Goal: Check status: Check status

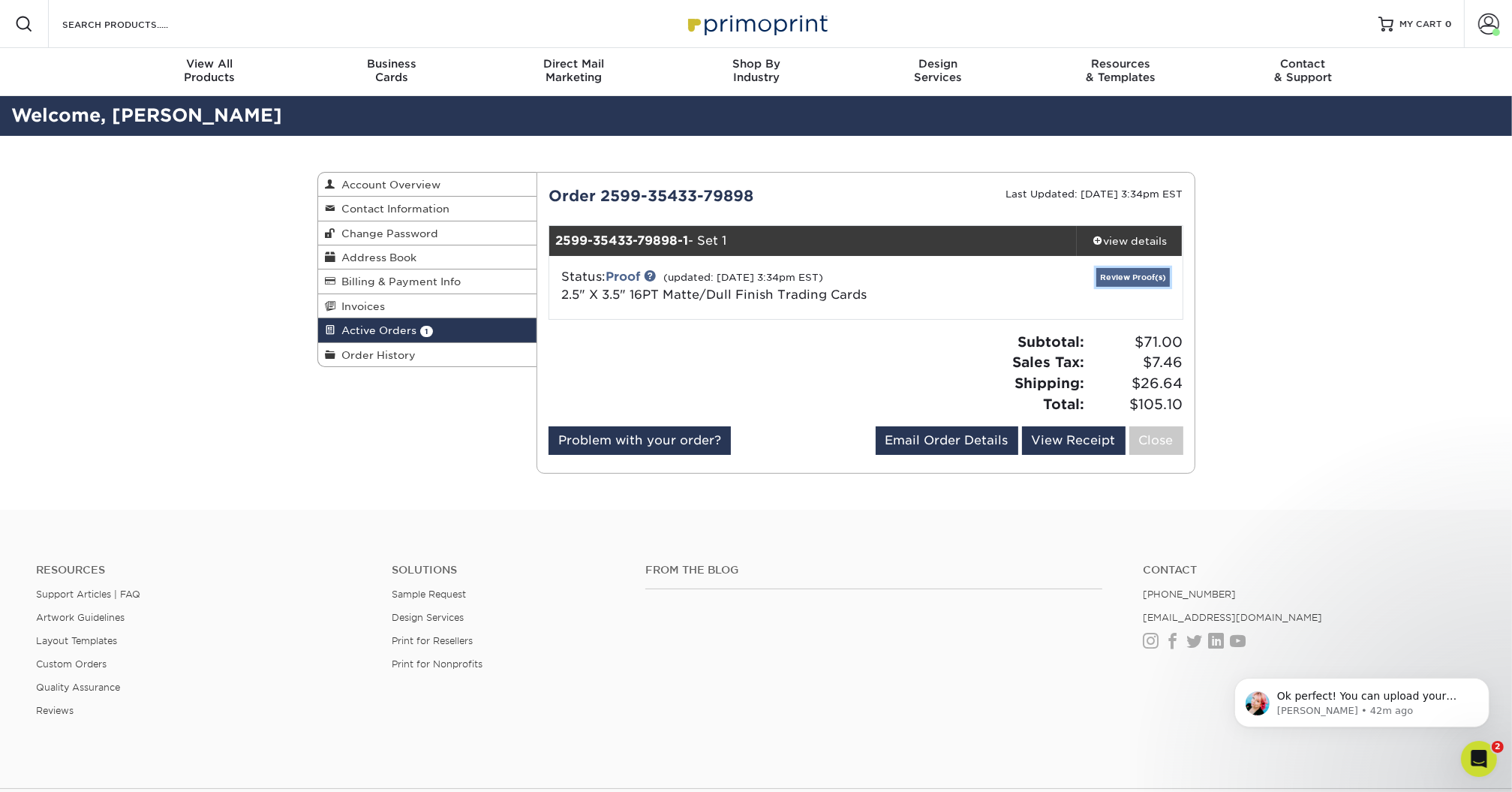
click at [1118, 273] on link "Review Proof(s)" at bounding box center [1133, 276] width 74 height 18
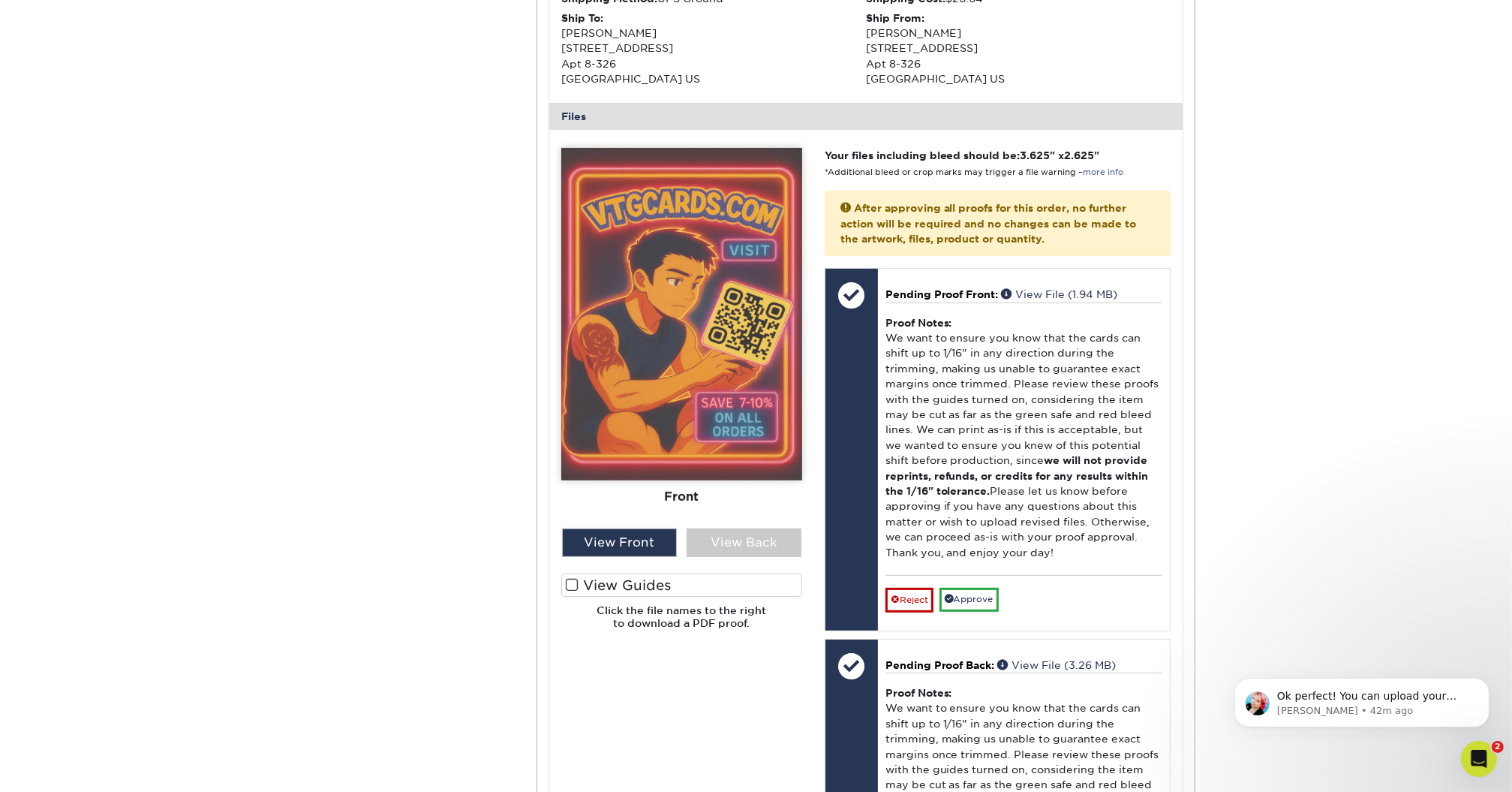
scroll to position [509, 0]
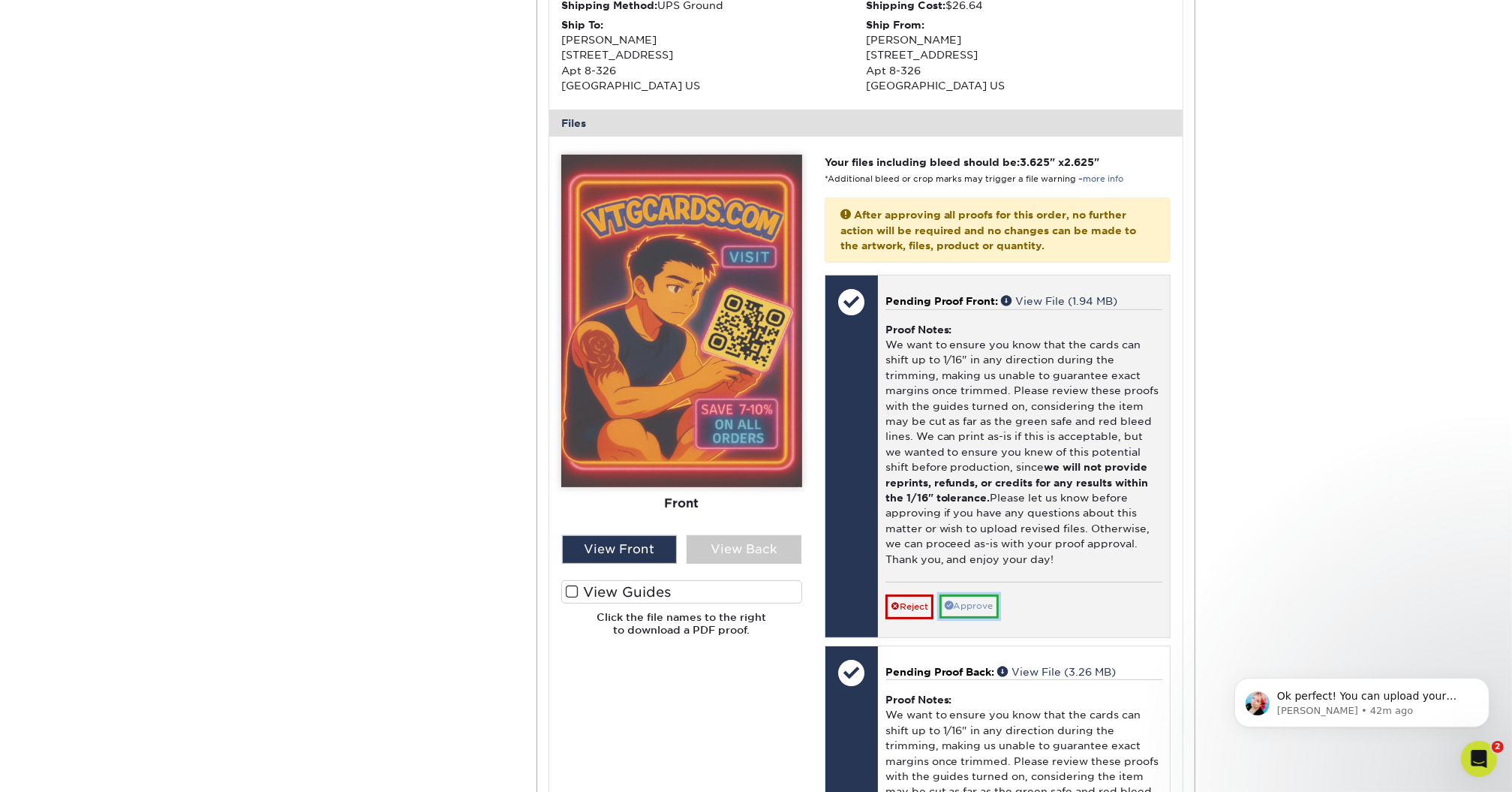
click at [986, 596] on link "Approve" at bounding box center [968, 606] width 59 height 23
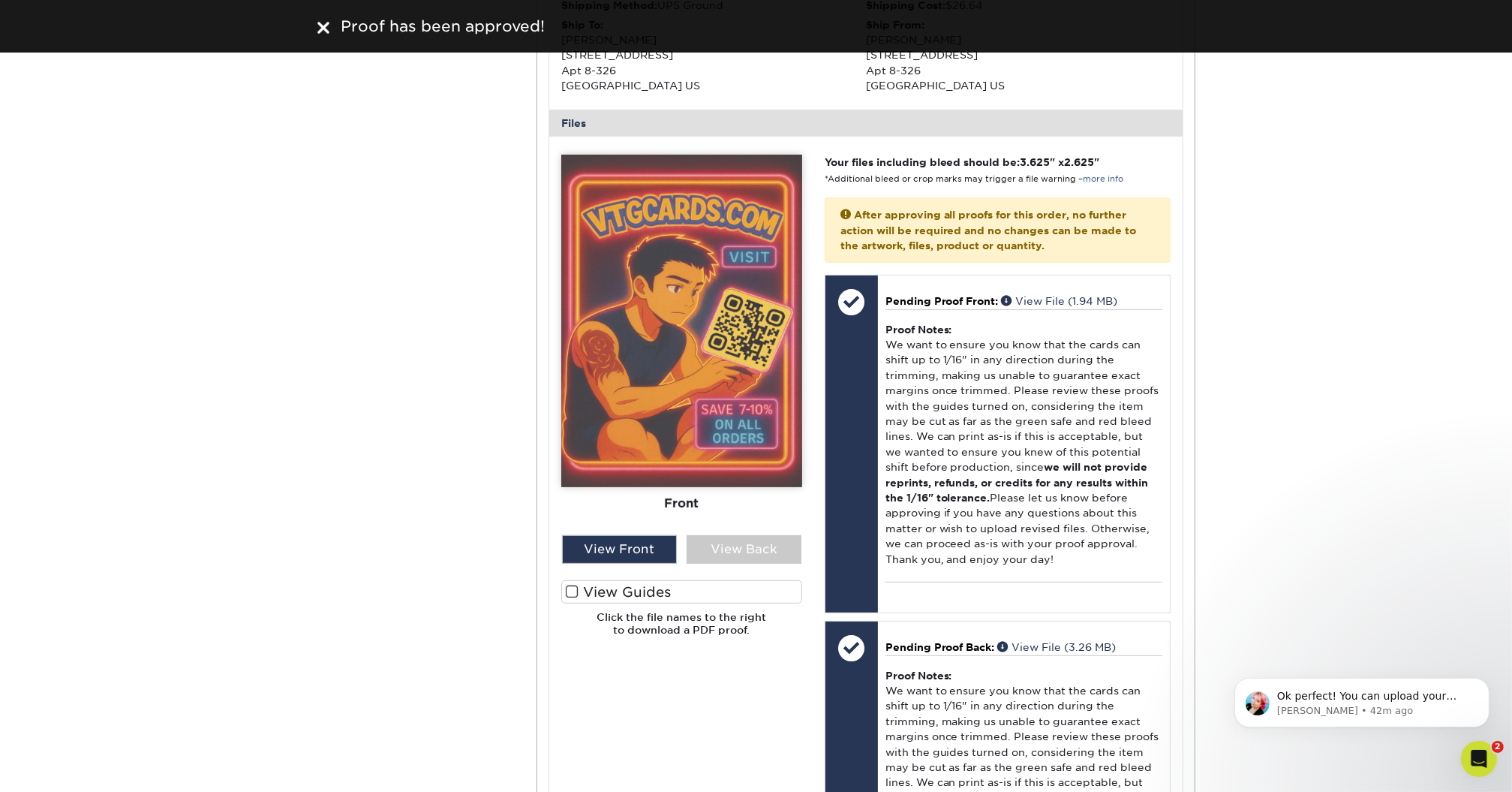
click at [604, 595] on label "View Guides" at bounding box center [681, 591] width 240 height 23
click at [0, 0] on input "View Guides" at bounding box center [0, 0] width 0 height 0
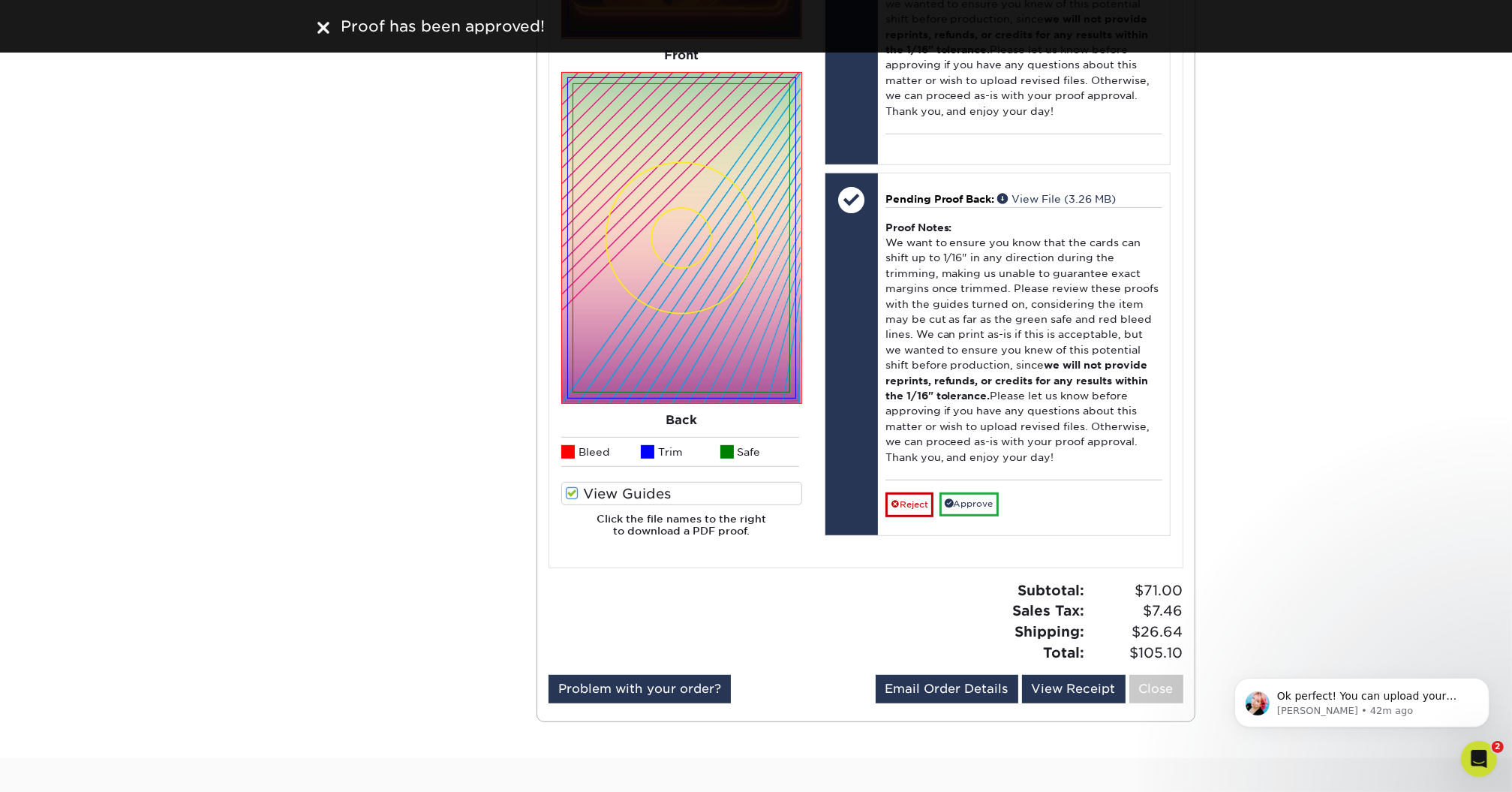
scroll to position [958, 0]
click at [629, 493] on label "View Guides" at bounding box center [681, 492] width 240 height 23
click at [0, 0] on input "View Guides" at bounding box center [0, 0] width 0 height 0
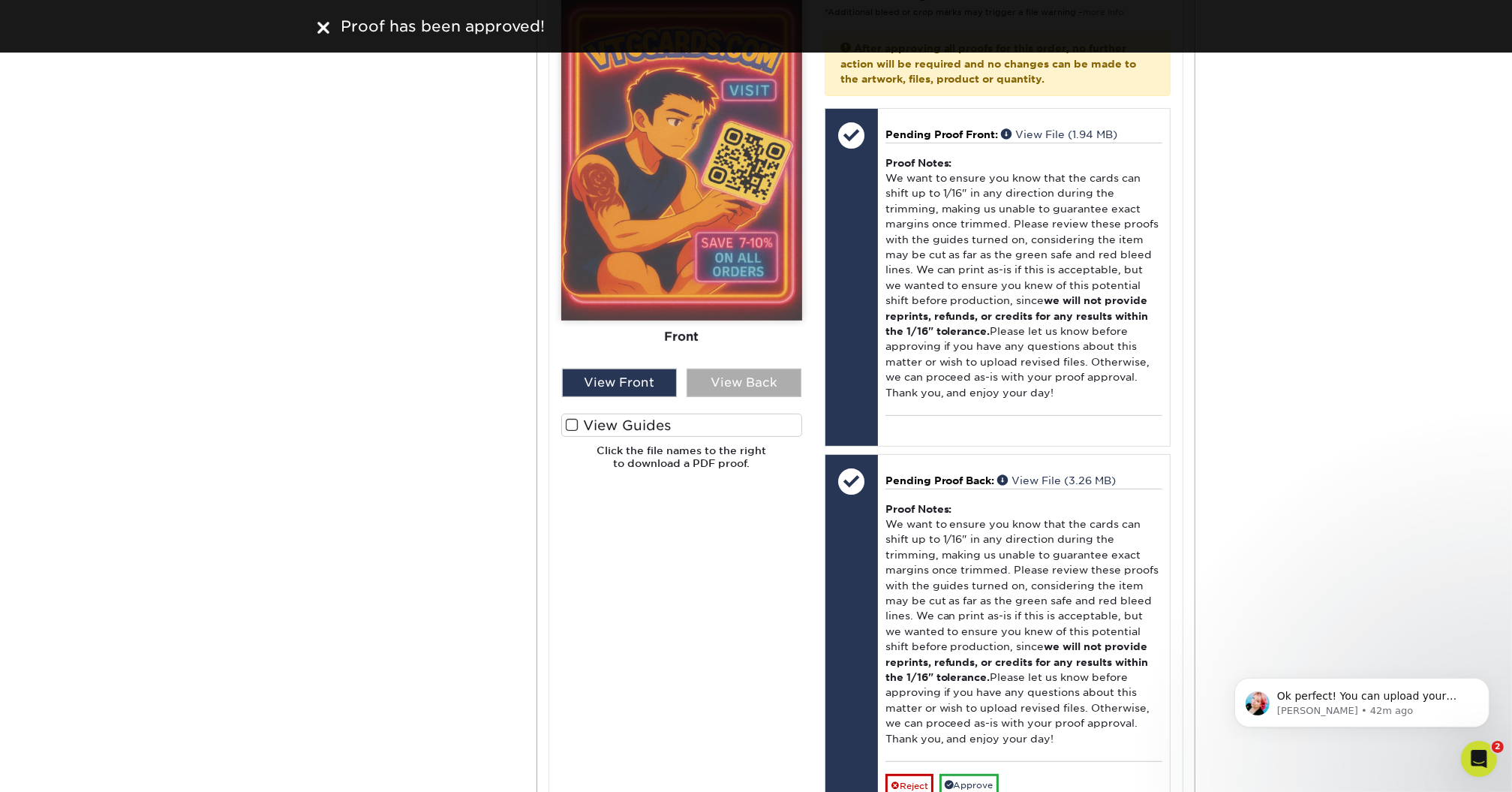
scroll to position [681, 0]
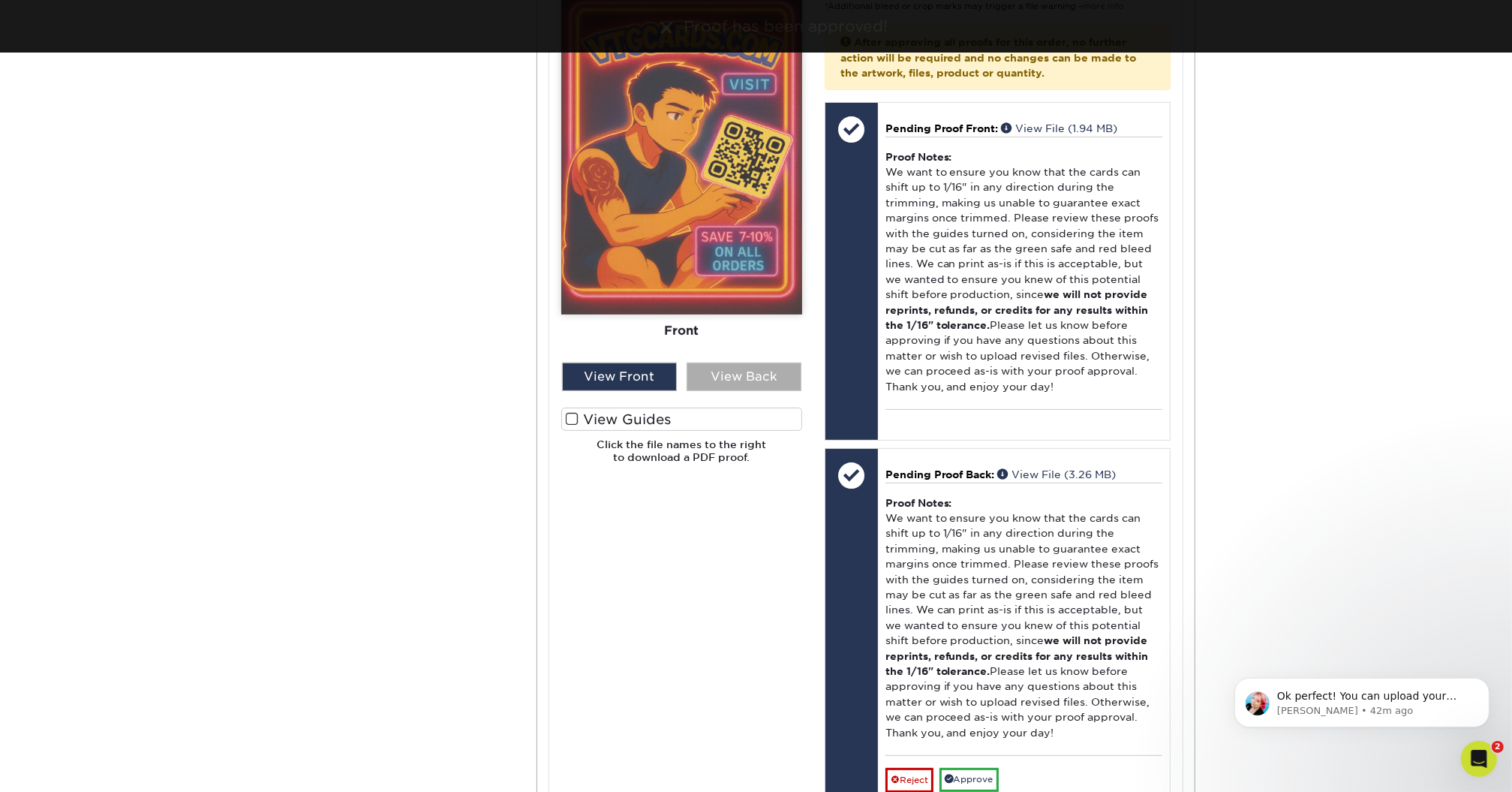
click at [772, 367] on div "View Back" at bounding box center [743, 376] width 114 height 28
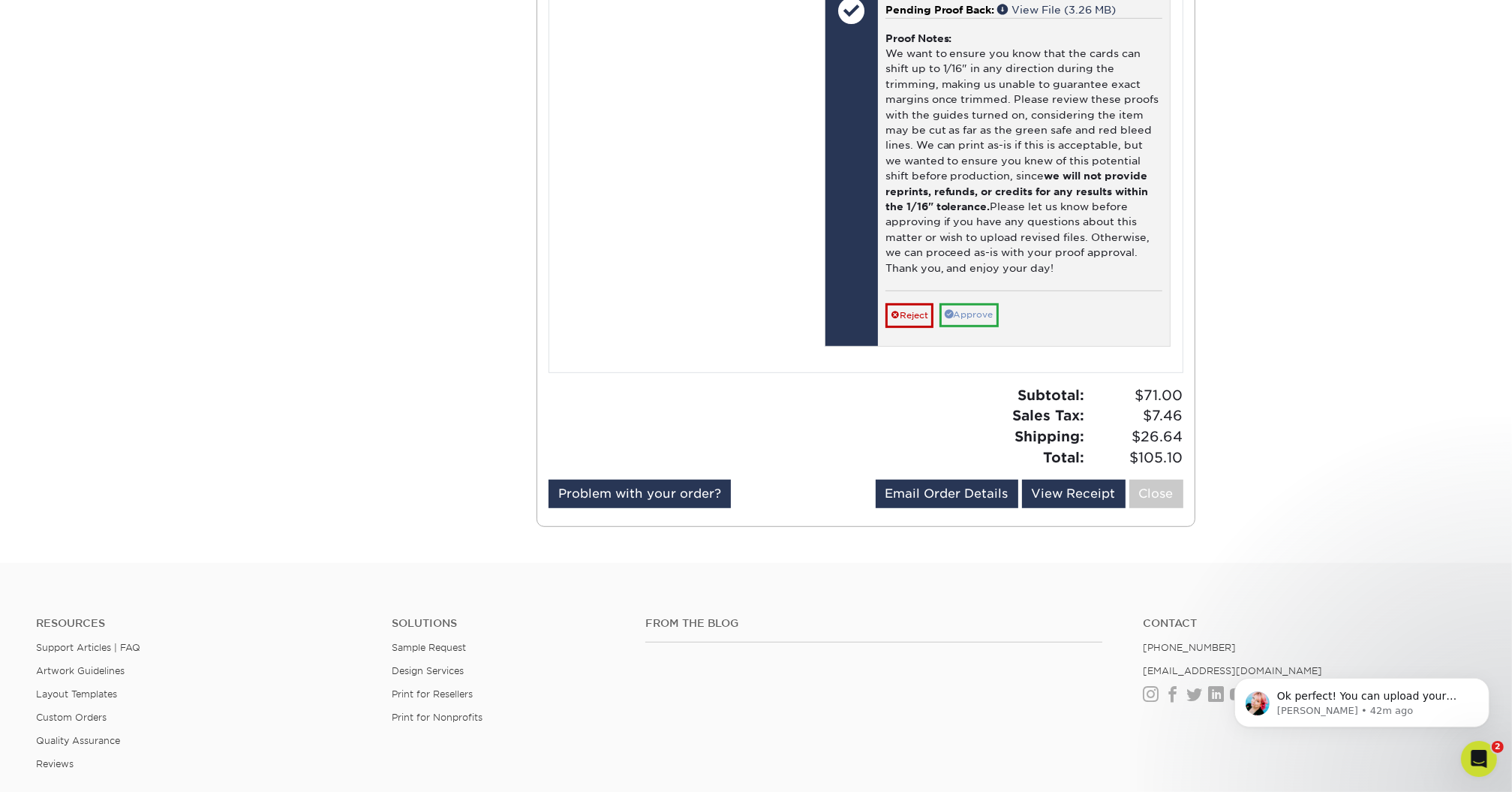
scroll to position [1147, 0]
click at [973, 317] on link "Approve" at bounding box center [968, 314] width 59 height 23
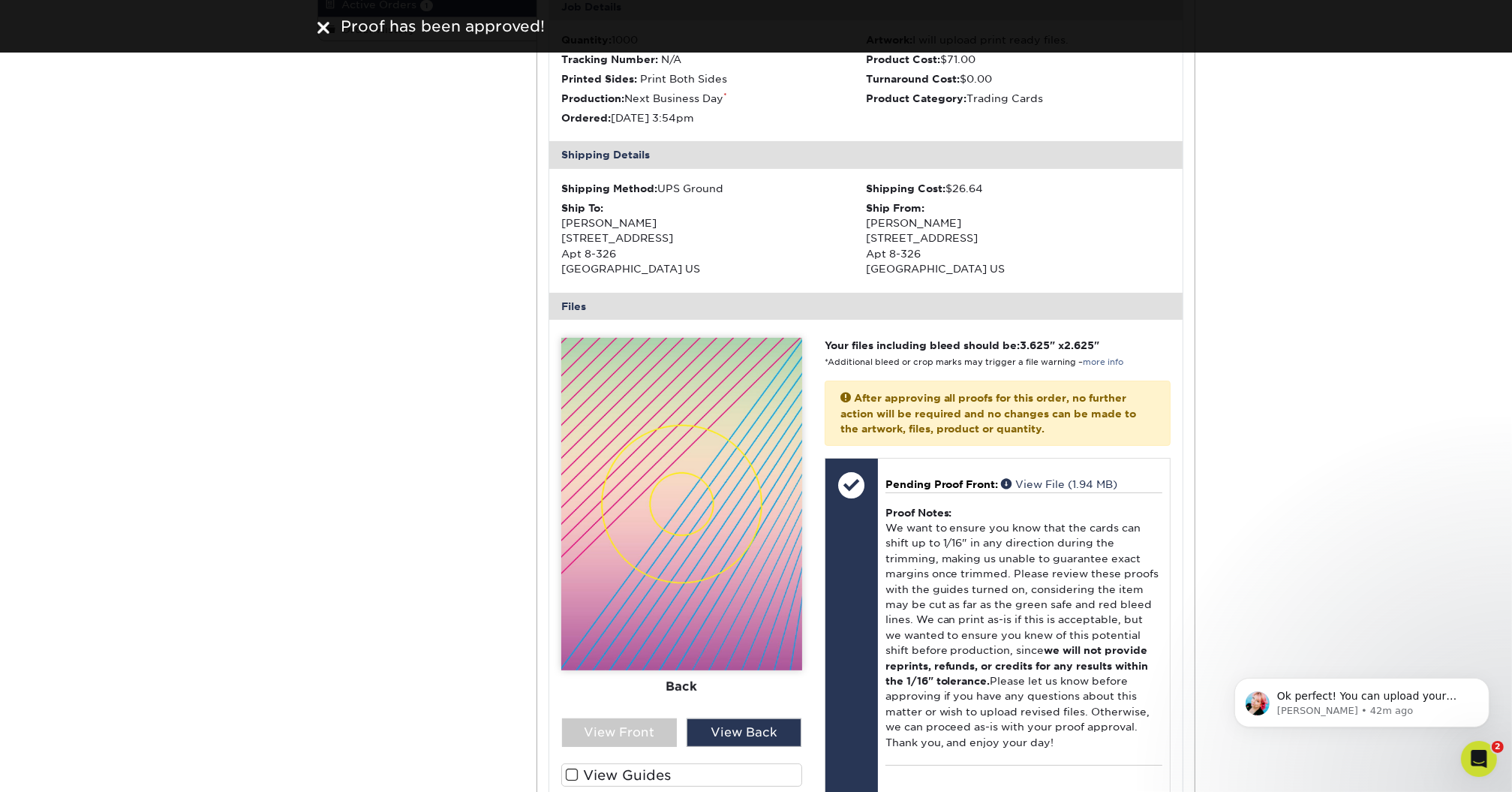
scroll to position [324, 0]
click at [1237, 473] on div "Active Orders Account Overview Contact Information Change Password Address Book…" at bounding box center [756, 586] width 1512 height 1549
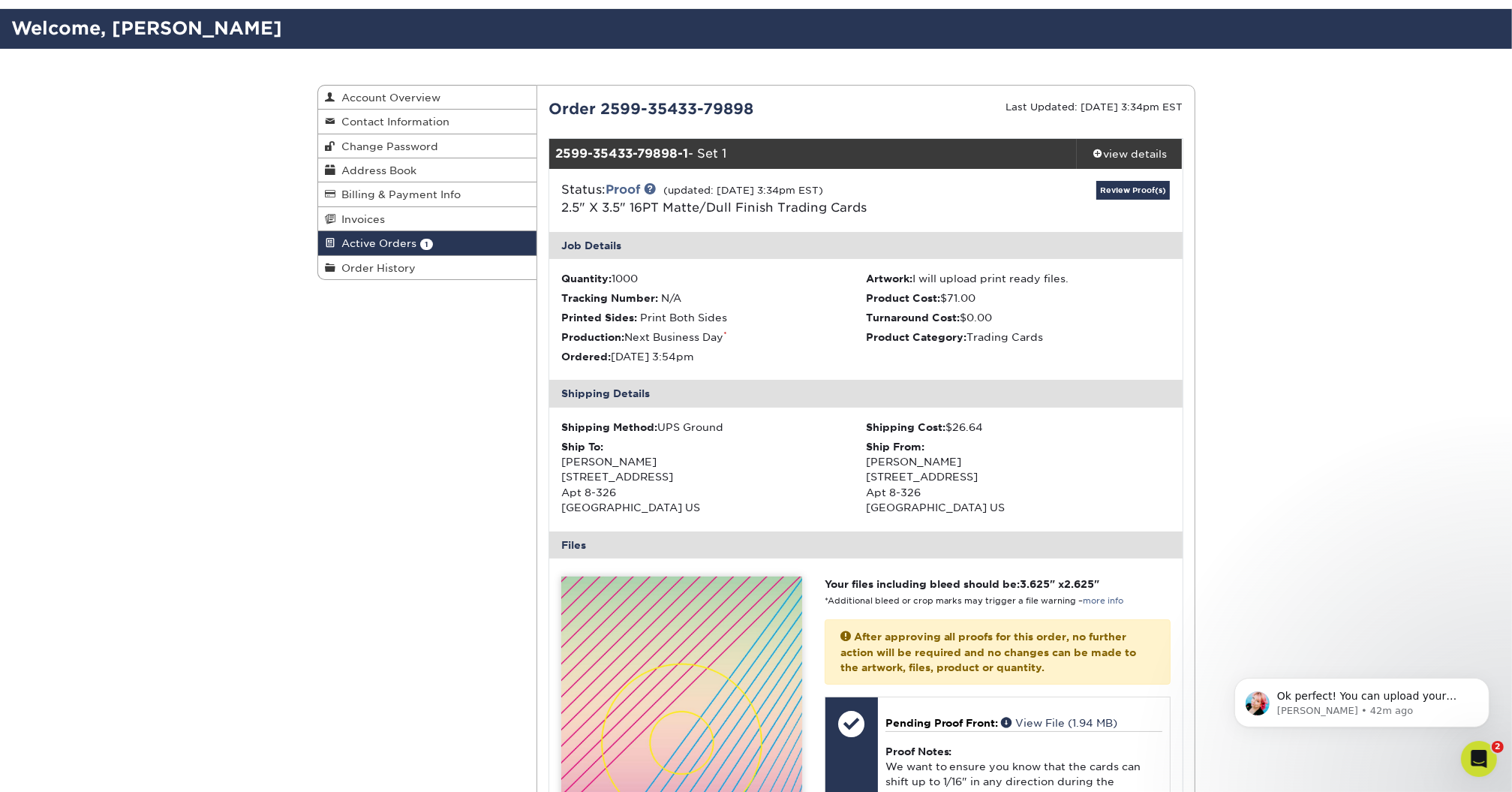
scroll to position [0, 0]
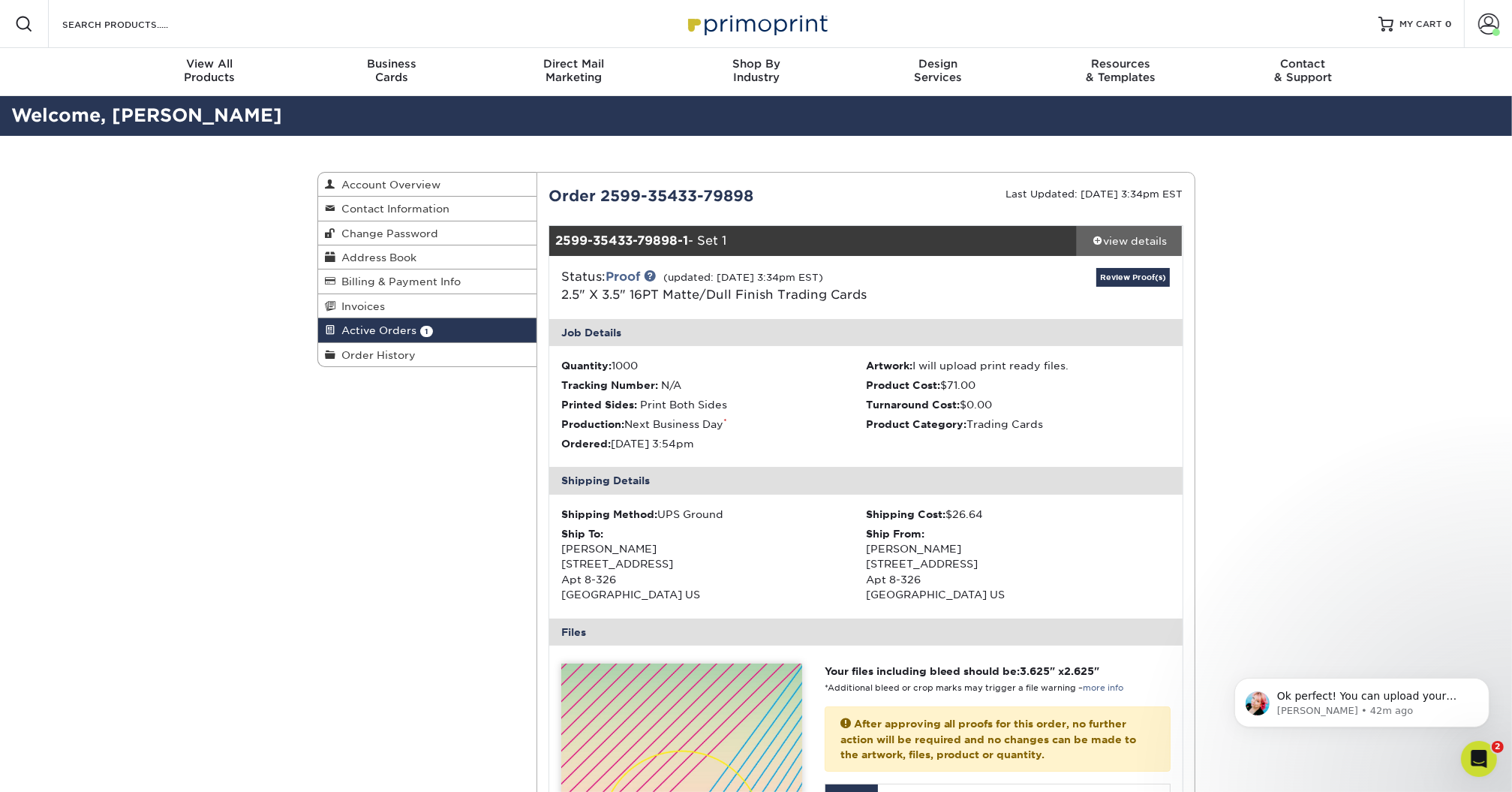
click at [1135, 244] on div "view details" at bounding box center [1129, 240] width 106 height 15
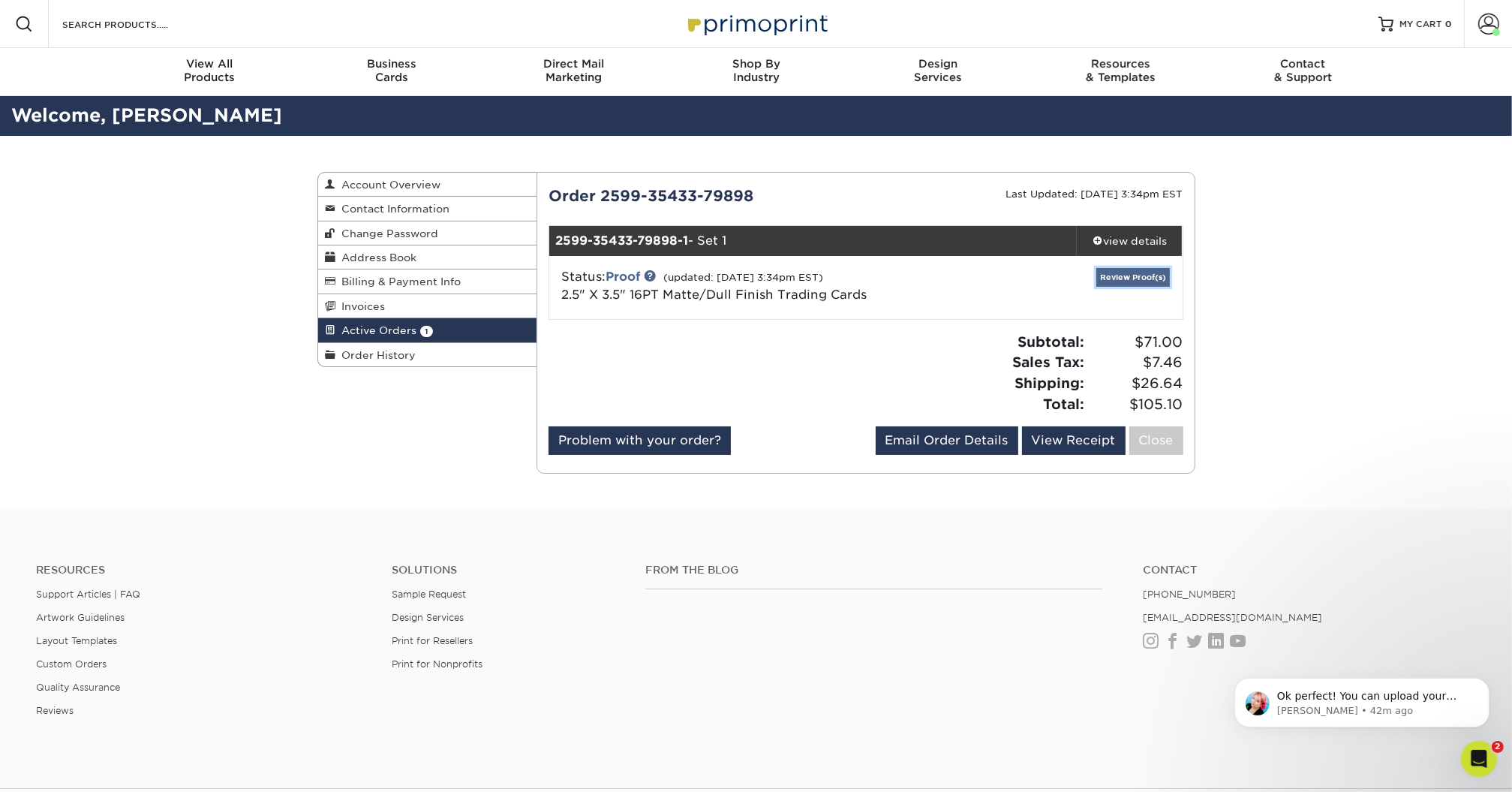
click at [1131, 275] on link "Review Proof(s)" at bounding box center [1133, 276] width 74 height 18
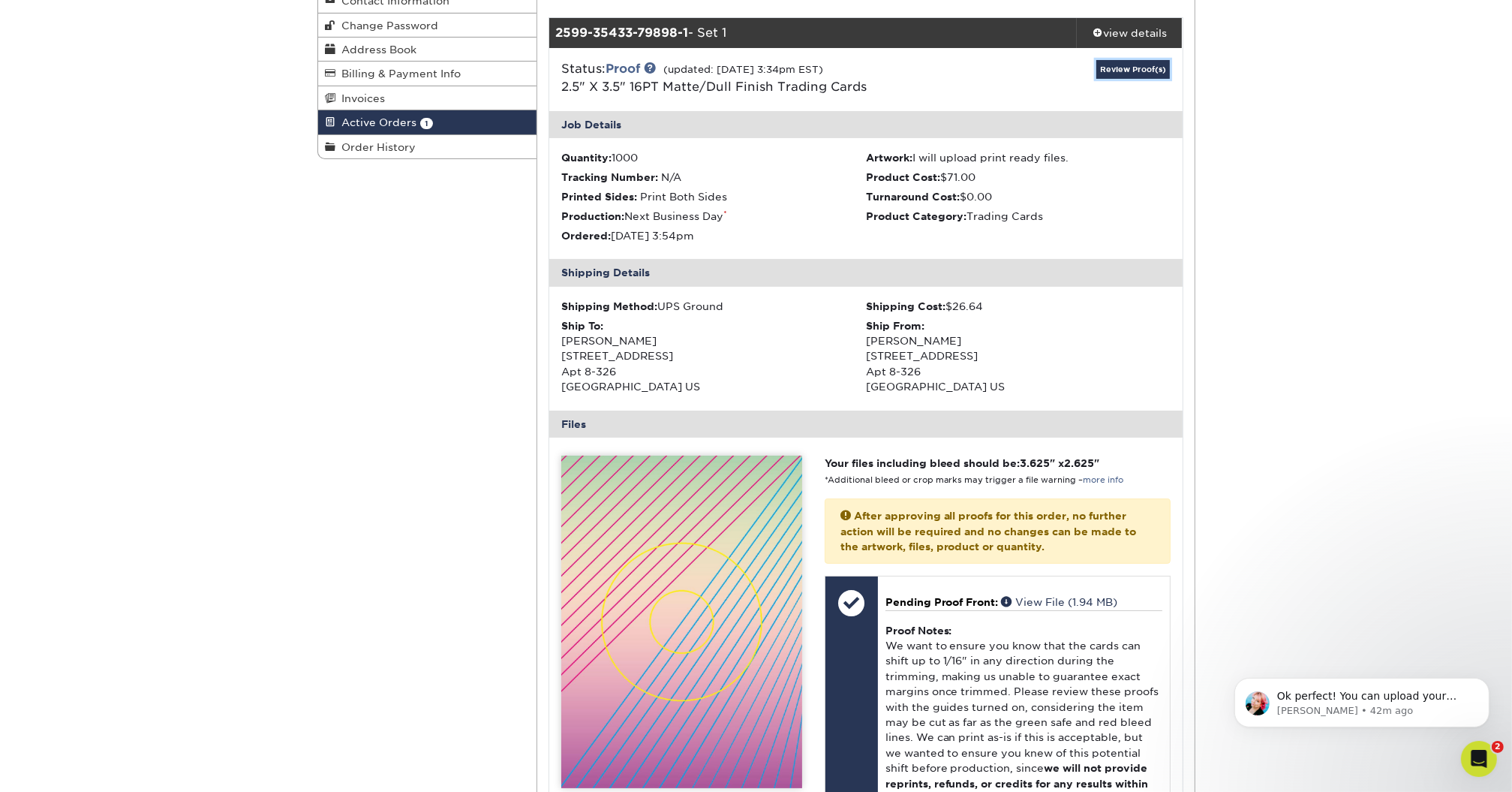
scroll to position [207, 0]
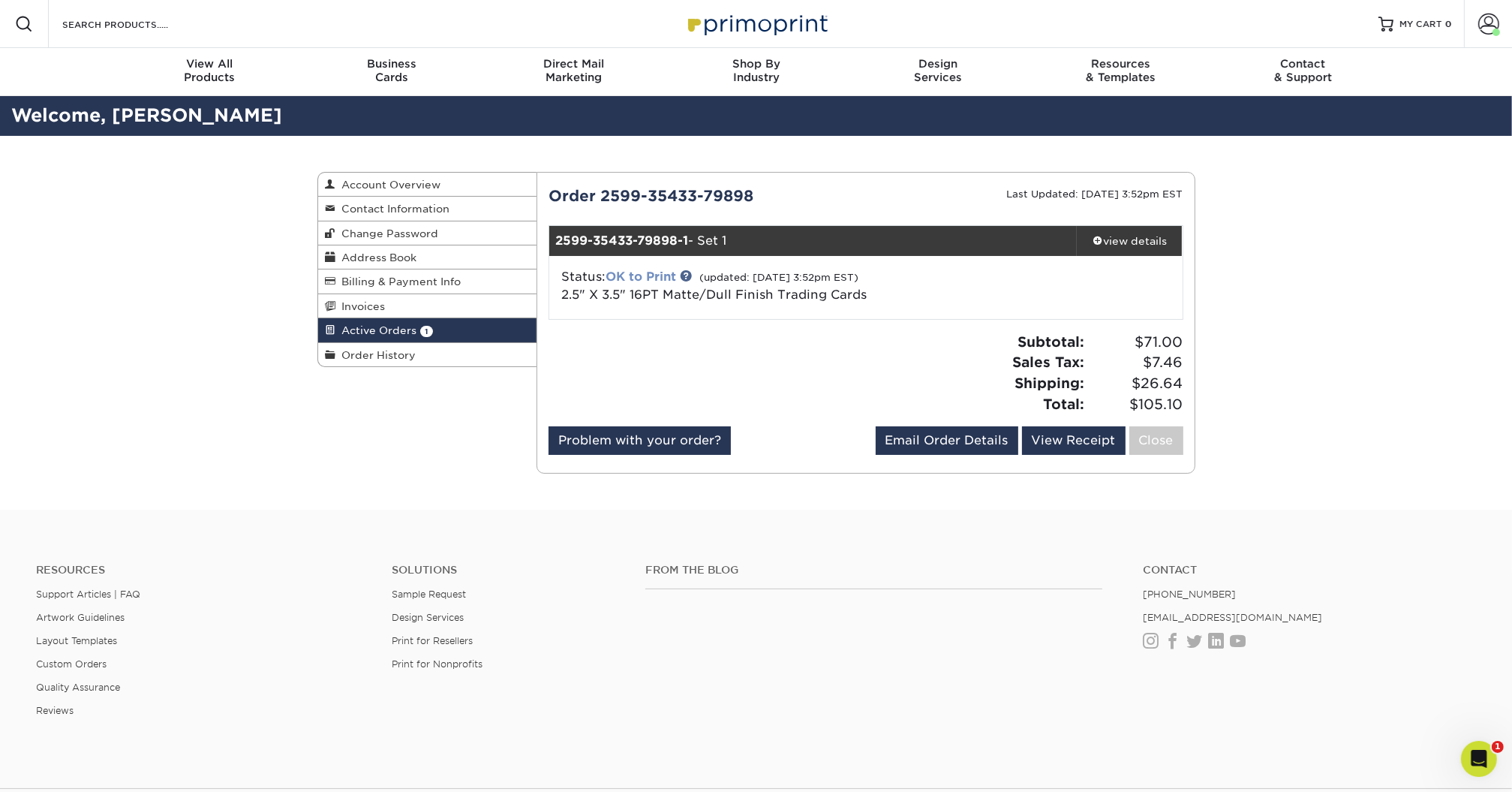
click at [649, 277] on link "OK to Print" at bounding box center [641, 276] width 71 height 15
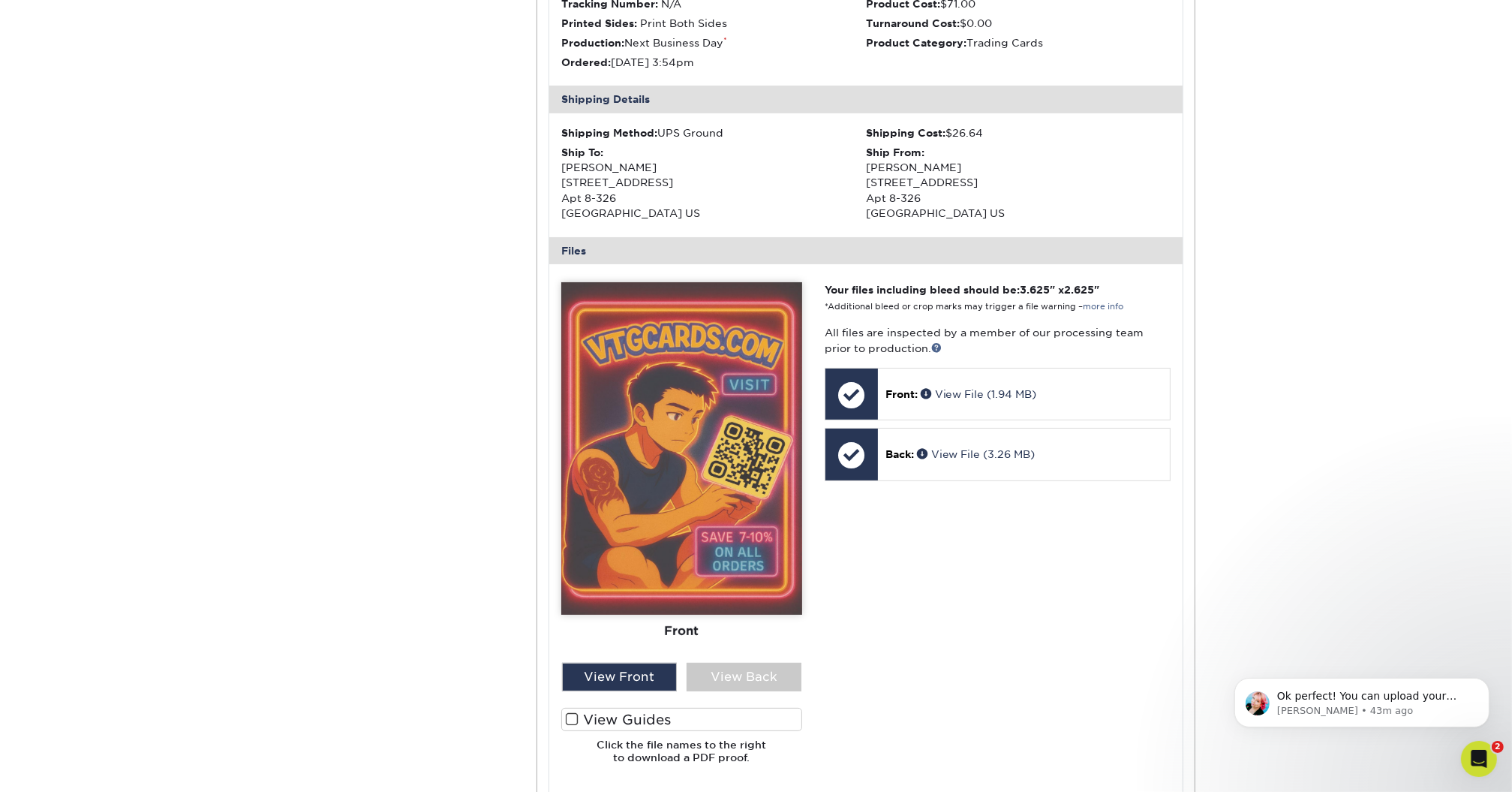
scroll to position [381, 0]
